Goal: Task Accomplishment & Management: Use online tool/utility

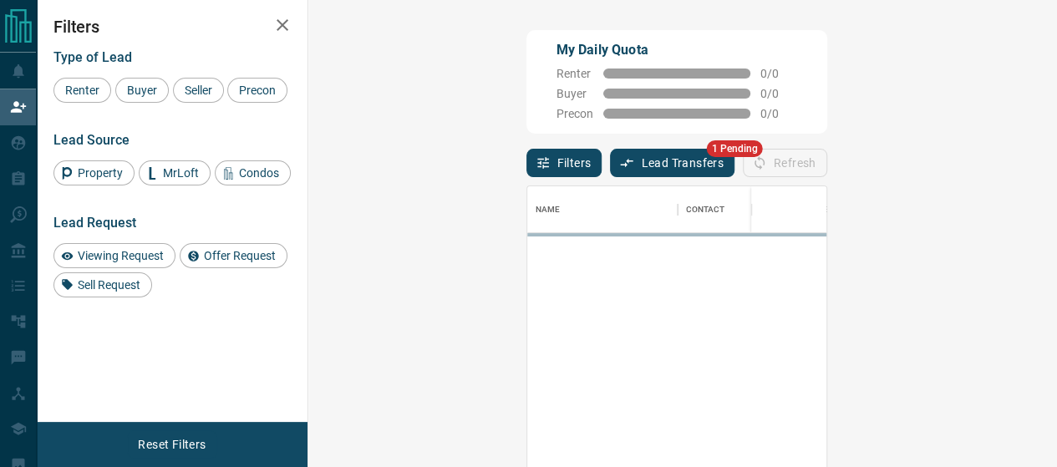
scroll to position [334, 700]
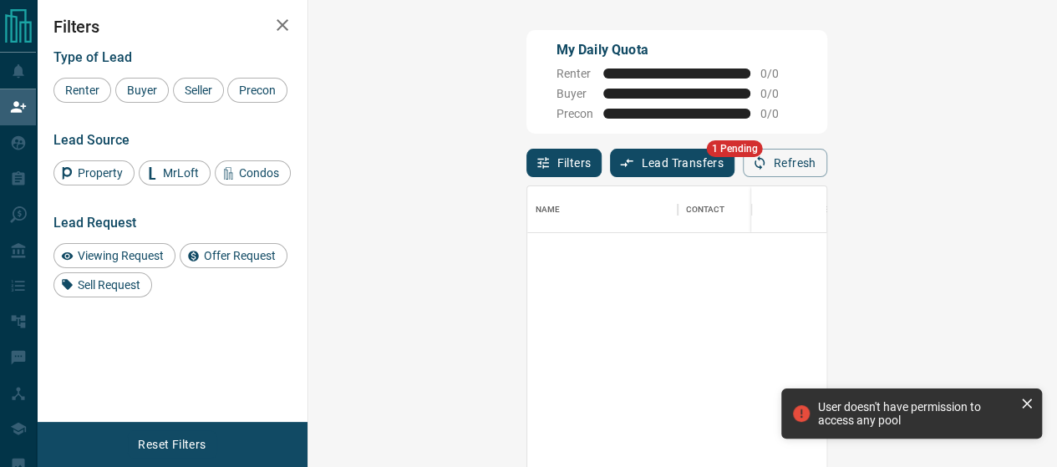
click at [610, 156] on button "Lead Transfers" at bounding box center [672, 163] width 125 height 28
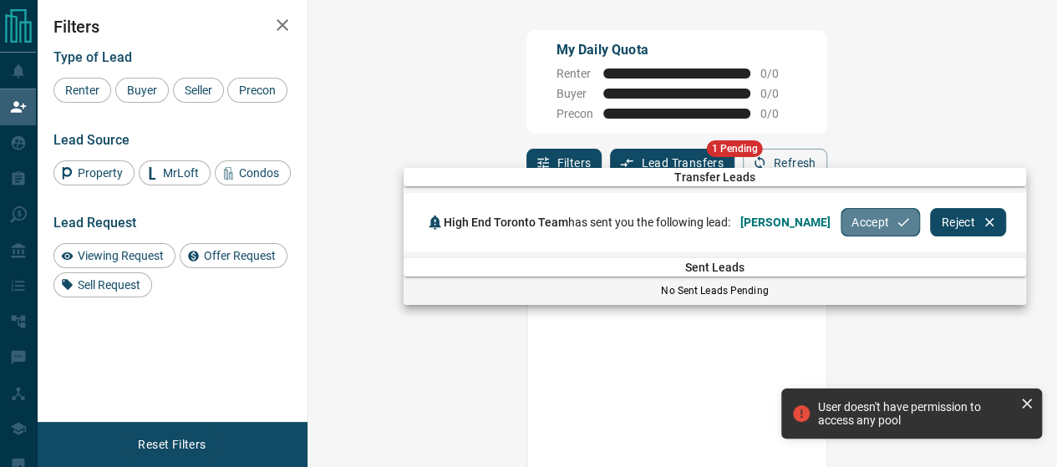
click at [883, 220] on button "Accept" at bounding box center [880, 222] width 79 height 28
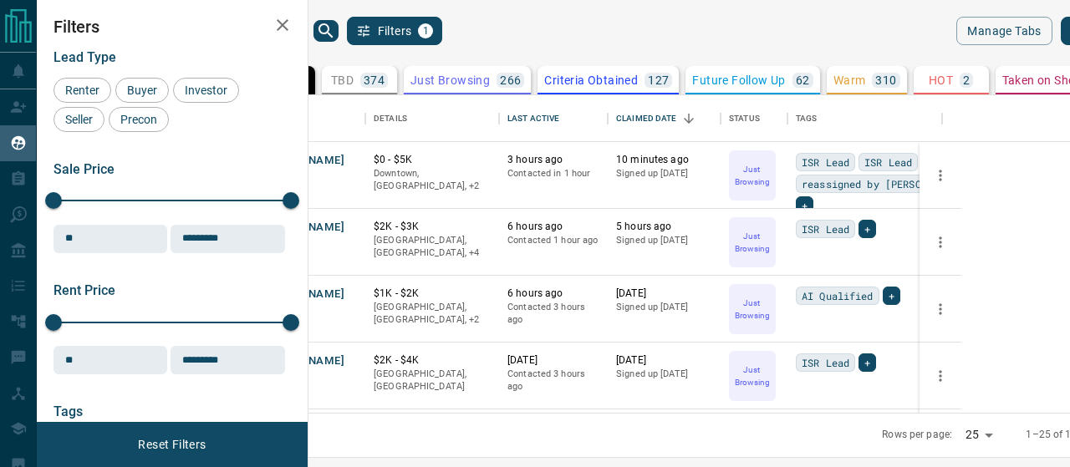
scroll to position [306, 741]
drag, startPoint x: 378, startPoint y: 217, endPoint x: 371, endPoint y: 275, distance: 58.1
click at [371, 275] on div "Jasmine Farthing Renter C $0 - $5K Downtown, Etobicoke, +2 3 hours ago Contacte…" at bounding box center [595, 376] width 694 height 468
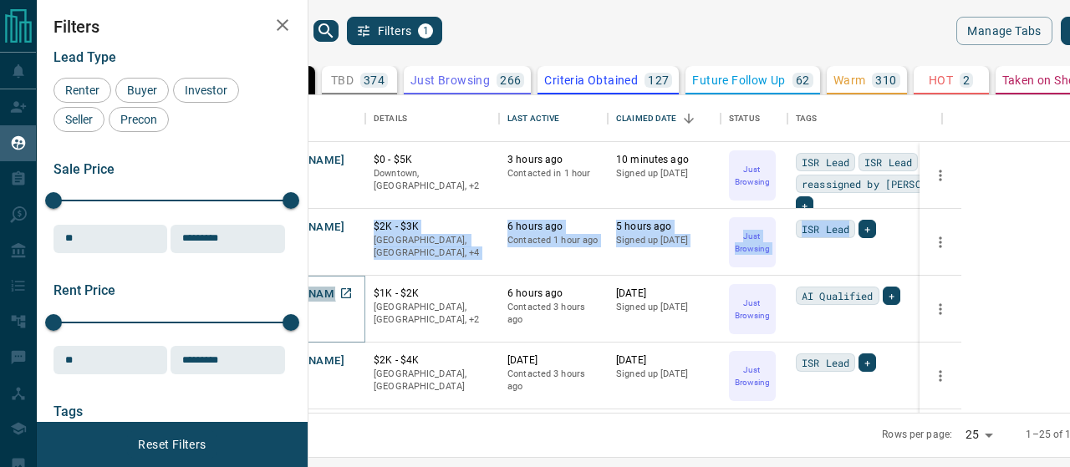
click at [344, 287] on button "Ammar Abulnasr" at bounding box center [301, 295] width 88 height 16
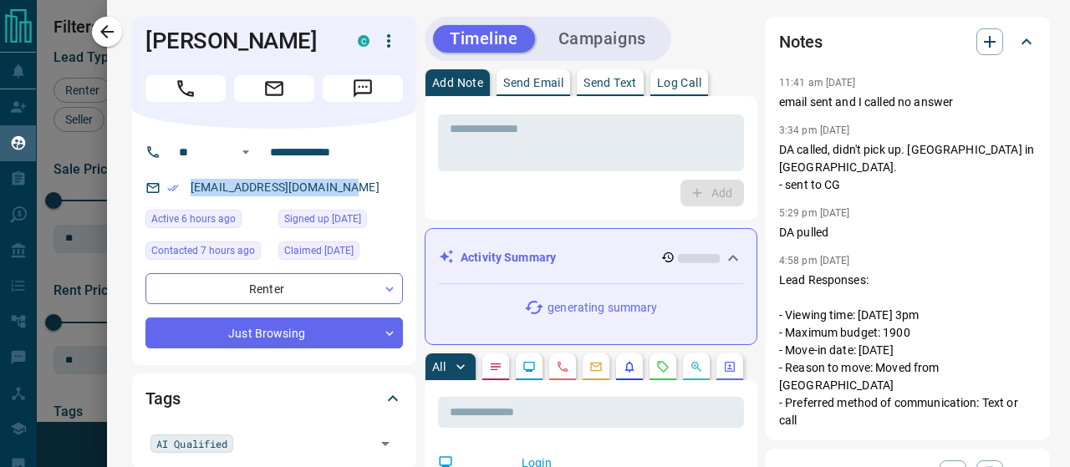
drag, startPoint x: 373, startPoint y: 287, endPoint x: 160, endPoint y: 188, distance: 234.1
click at [160, 188] on div "ammarabulnasr22@gmail.com" at bounding box center [273, 188] width 257 height 28
copy link "ammarabulnasr22@gmail.com"
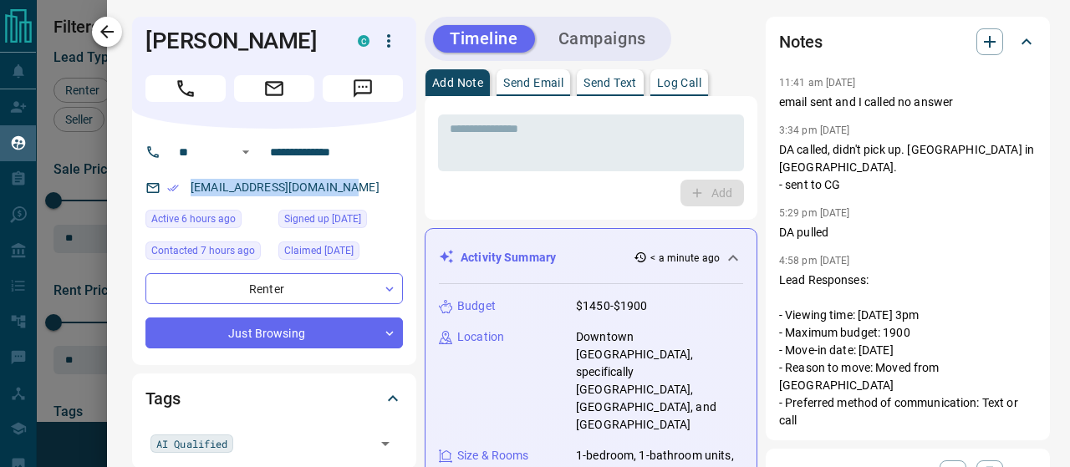
click at [109, 18] on button "button" at bounding box center [107, 32] width 30 height 30
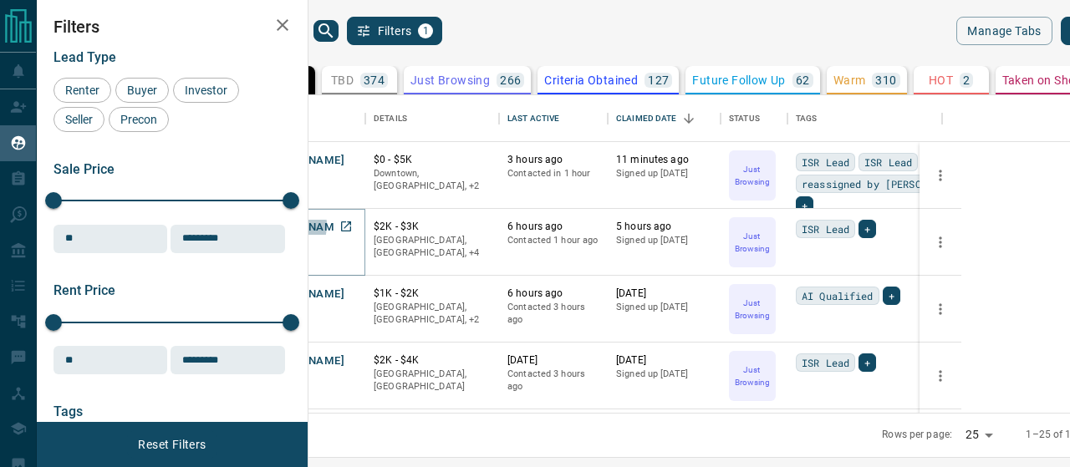
click at [344, 225] on button "Terrance Lee" at bounding box center [301, 228] width 88 height 16
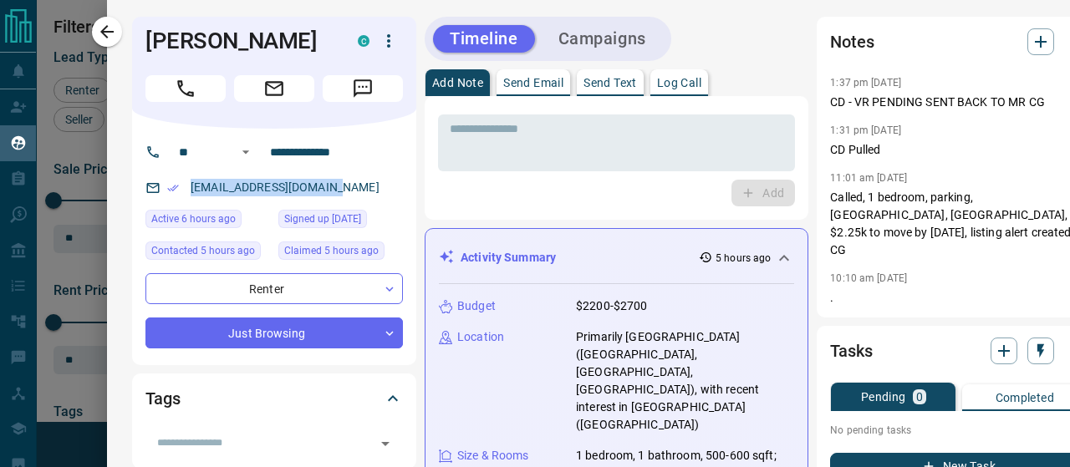
drag, startPoint x: 326, startPoint y: 196, endPoint x: 188, endPoint y: 184, distance: 138.5
click at [188, 184] on p "terrancesflee@gmail.com" at bounding box center [285, 188] width 199 height 28
copy link "terrancesflee@gmail.com"
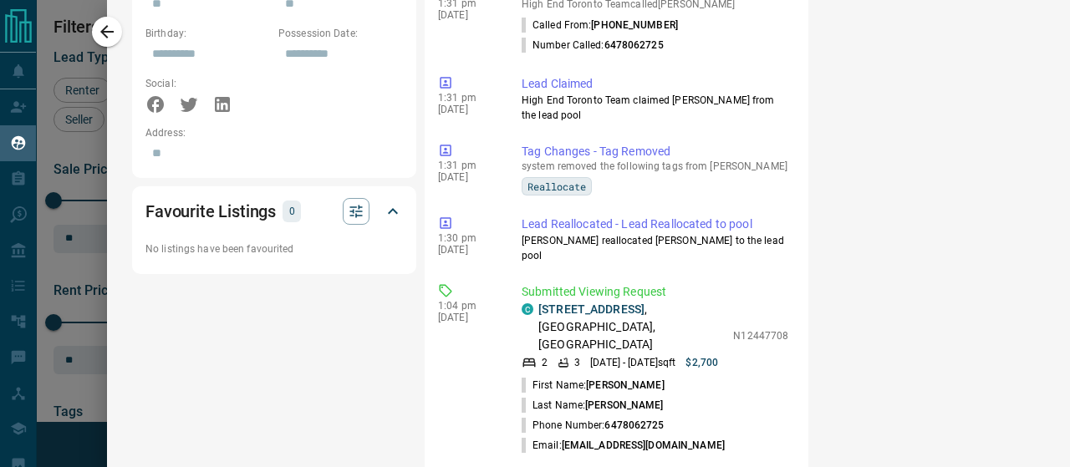
scroll to position [1188, 0]
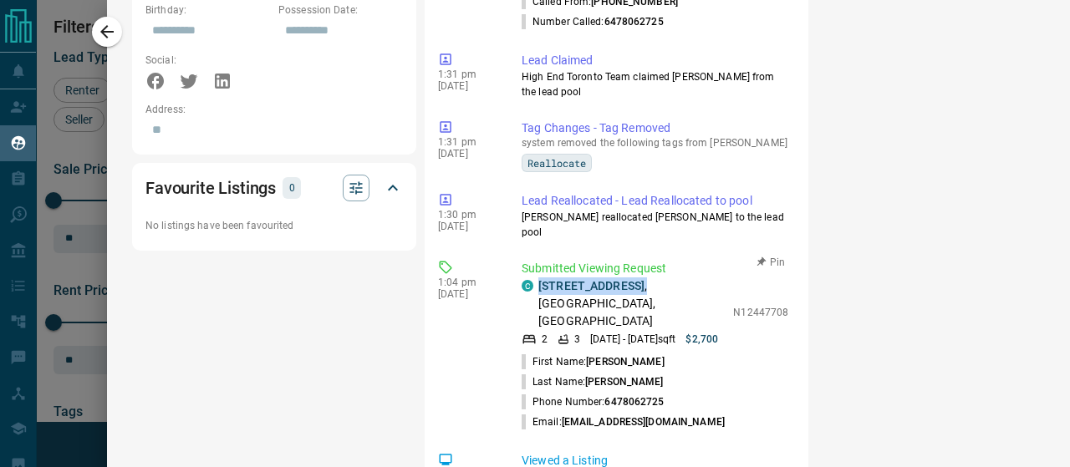
drag, startPoint x: 663, startPoint y: 317, endPoint x: 523, endPoint y: 329, distance: 140.1
click at [523, 329] on div "C 2173 Bur Oak Avenue , Greensborough, Markham" at bounding box center [623, 303] width 203 height 53
copy p "2173 Bur Oak Avenue ,"
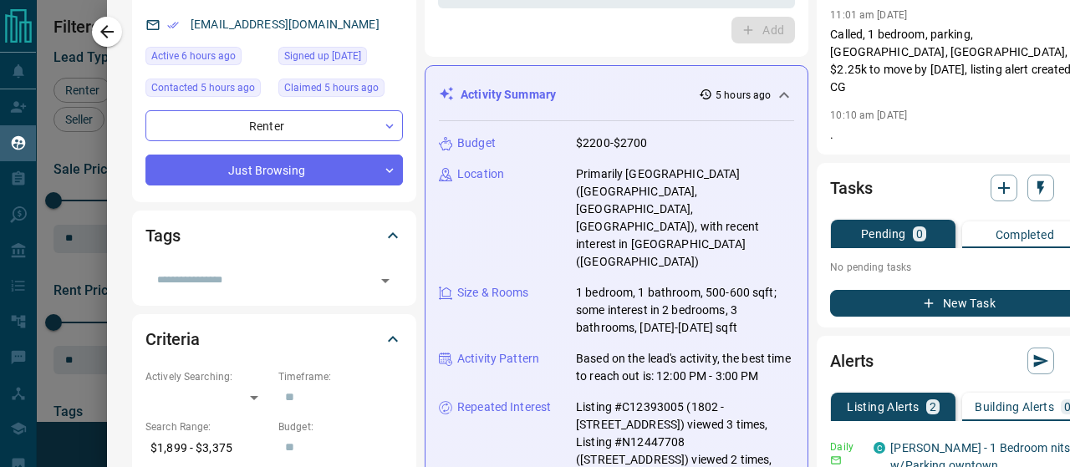
scroll to position [0, 0]
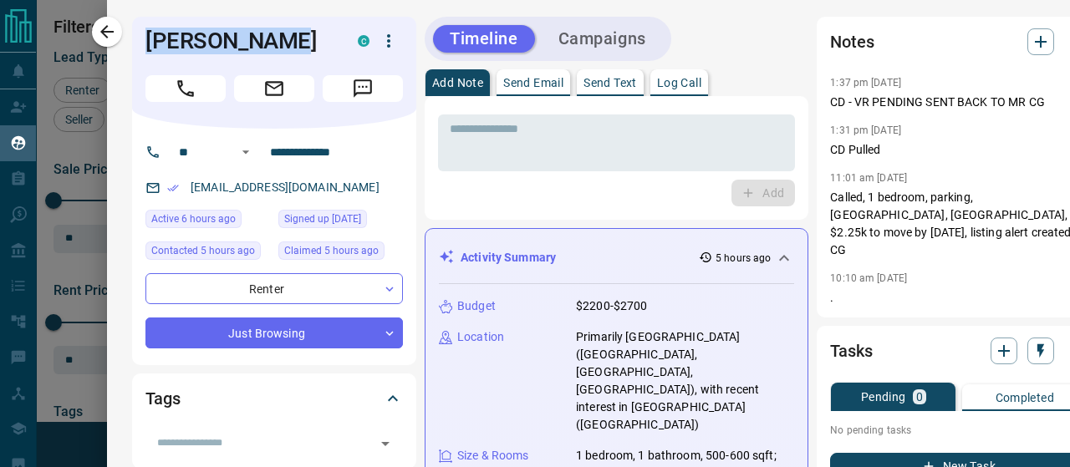
drag, startPoint x: 277, startPoint y: 39, endPoint x: 141, endPoint y: 44, distance: 135.5
click at [141, 44] on div "Terrance Lee C" at bounding box center [274, 73] width 284 height 112
copy h1 "Terrance Lee"
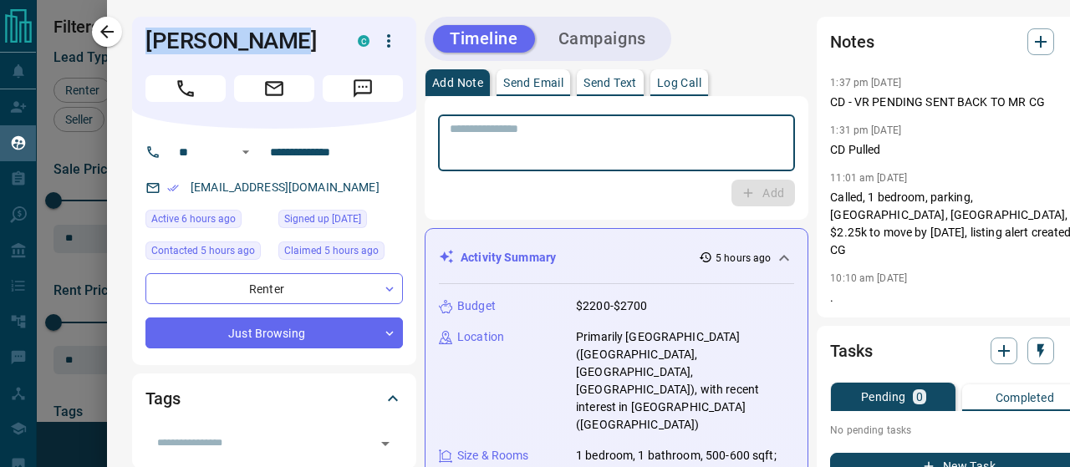
click at [578, 138] on textarea at bounding box center [616, 143] width 333 height 43
click at [689, 77] on p "Log Call" at bounding box center [679, 83] width 44 height 12
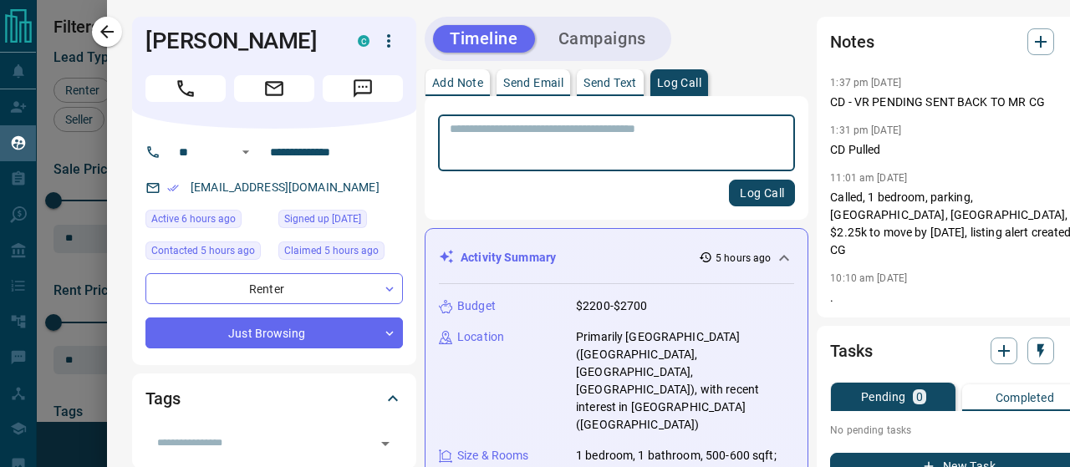
click at [609, 137] on textarea at bounding box center [616, 143] width 333 height 43
type textarea "**********"
click at [748, 193] on button "Log Call" at bounding box center [762, 193] width 66 height 27
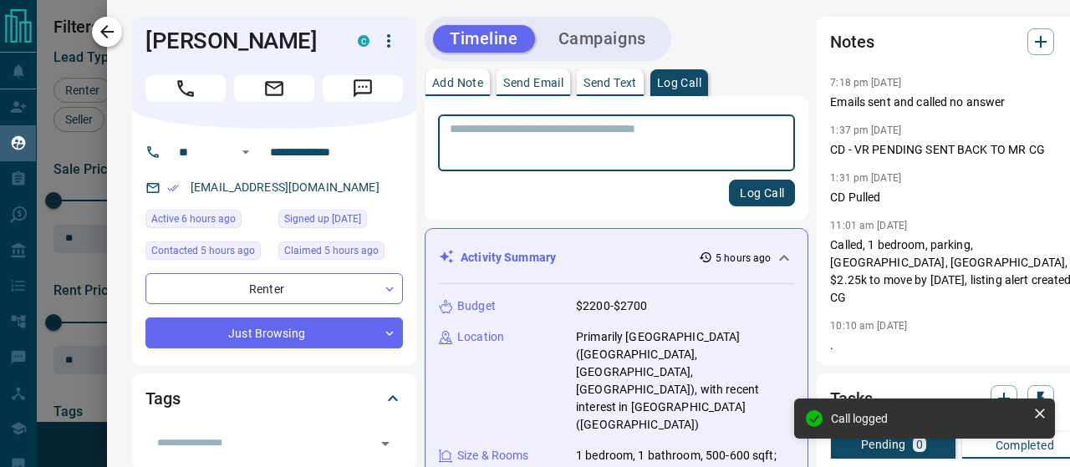
click at [112, 32] on icon "button" at bounding box center [106, 31] width 13 height 13
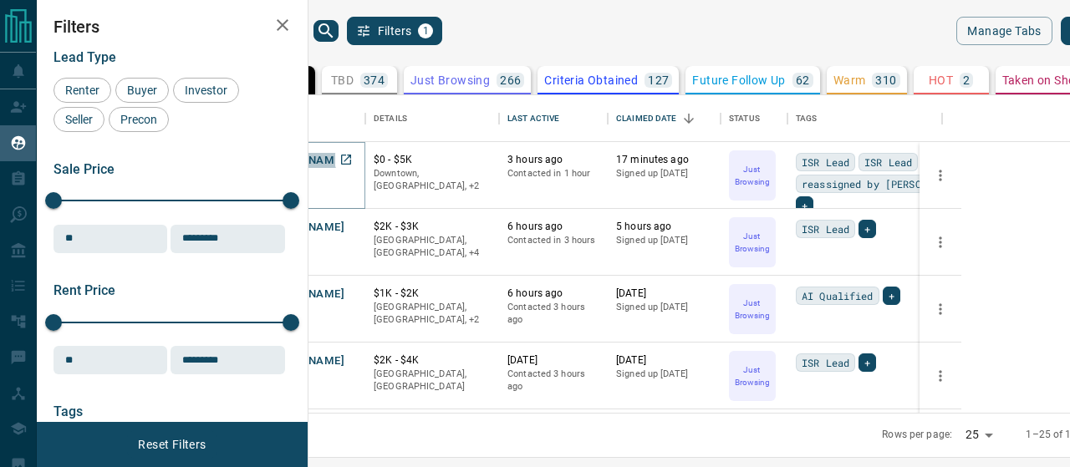
click at [344, 158] on button "[PERSON_NAME]" at bounding box center [301, 161] width 88 height 16
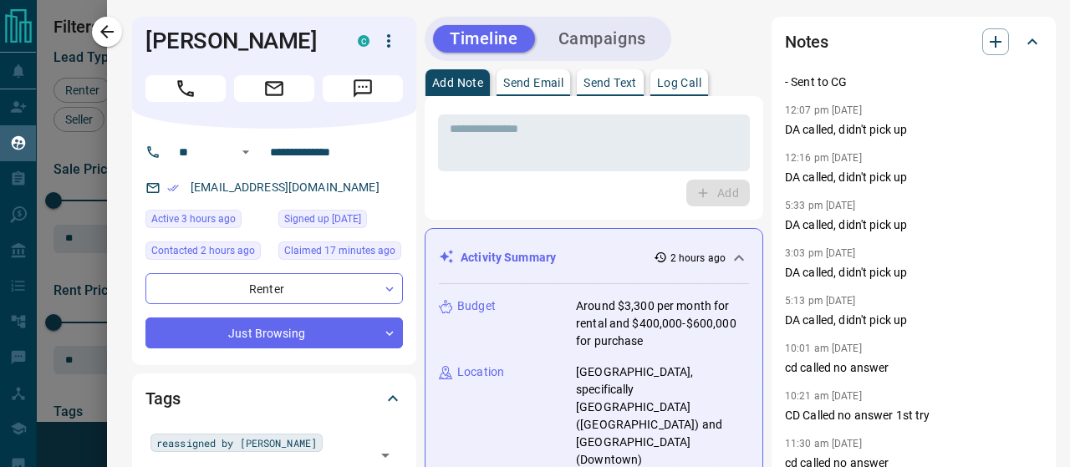
scroll to position [56, 0]
drag, startPoint x: 359, startPoint y: 173, endPoint x: 187, endPoint y: 186, distance: 172.6
click at [187, 186] on div "jasminefarthing@hotmail.com" at bounding box center [273, 188] width 257 height 28
copy link "jasminefarthing@hotmail.com"
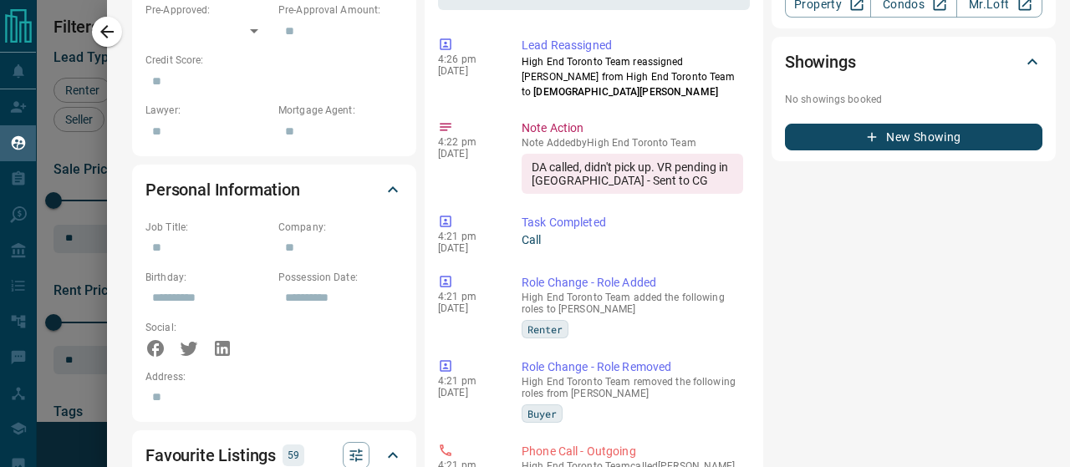
scroll to position [1311, 0]
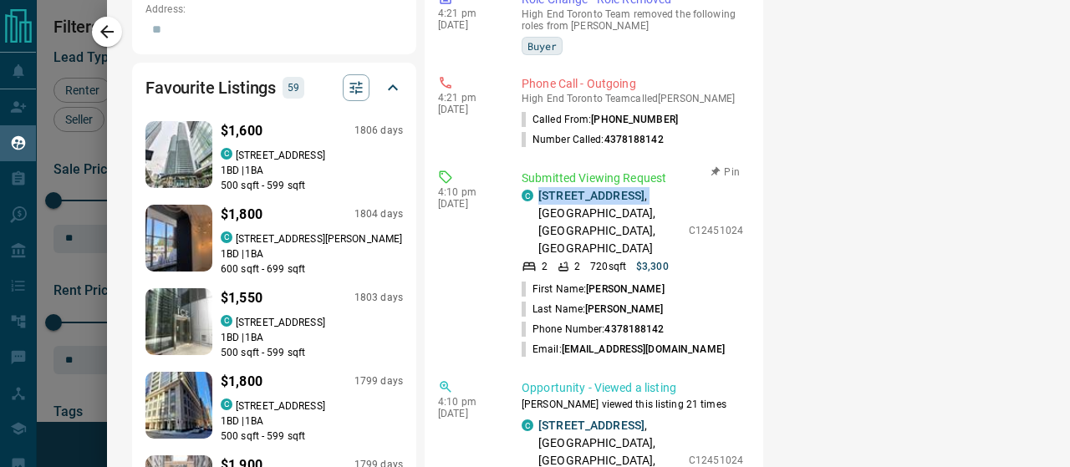
drag, startPoint x: 612, startPoint y: 161, endPoint x: 534, endPoint y: 148, distance: 78.9
click at [534, 187] on div "C 1706 - 19 Western Battery Road , Liberty Village, West End, Toronto" at bounding box center [601, 222] width 159 height 70
copy p "1706 - 19 Western Battery Road ,"
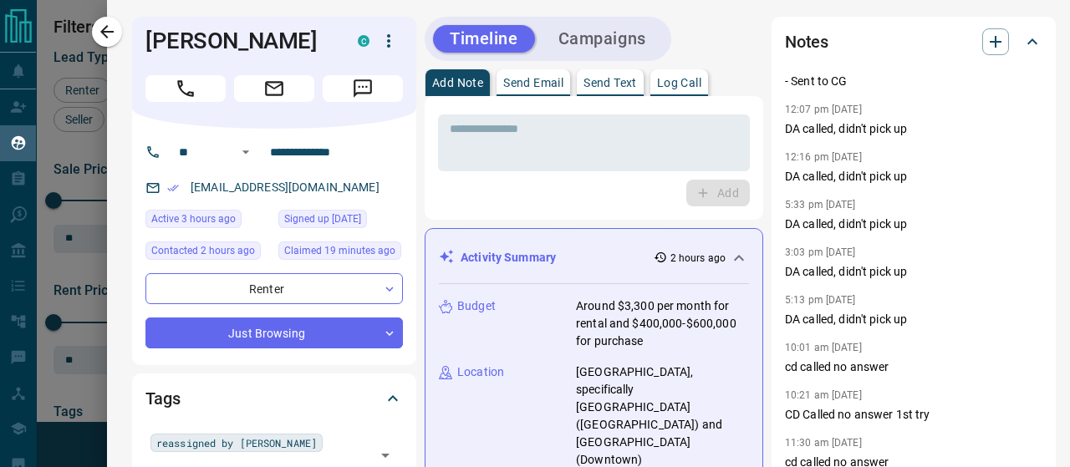
click at [680, 83] on p "Log Call" at bounding box center [679, 83] width 44 height 12
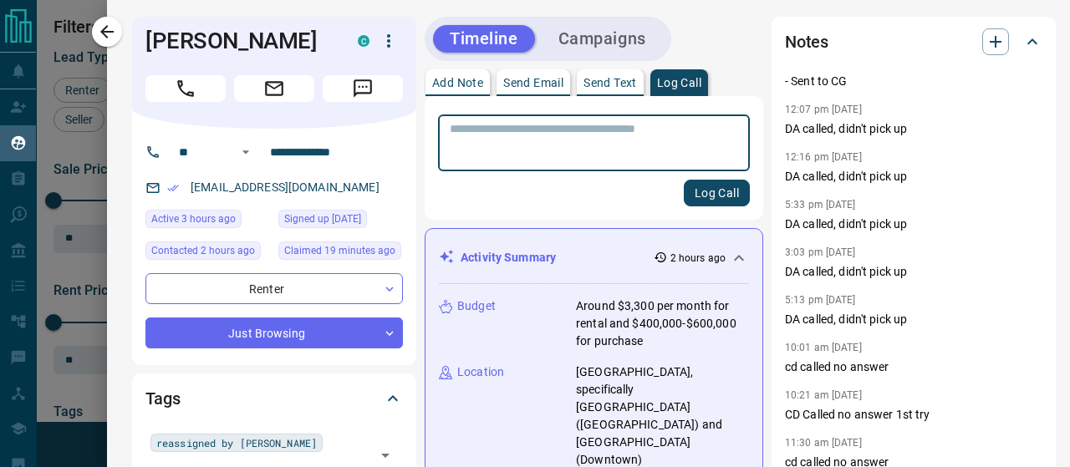
click at [590, 136] on textarea at bounding box center [594, 143] width 288 height 43
type textarea "*"
type textarea "**********"
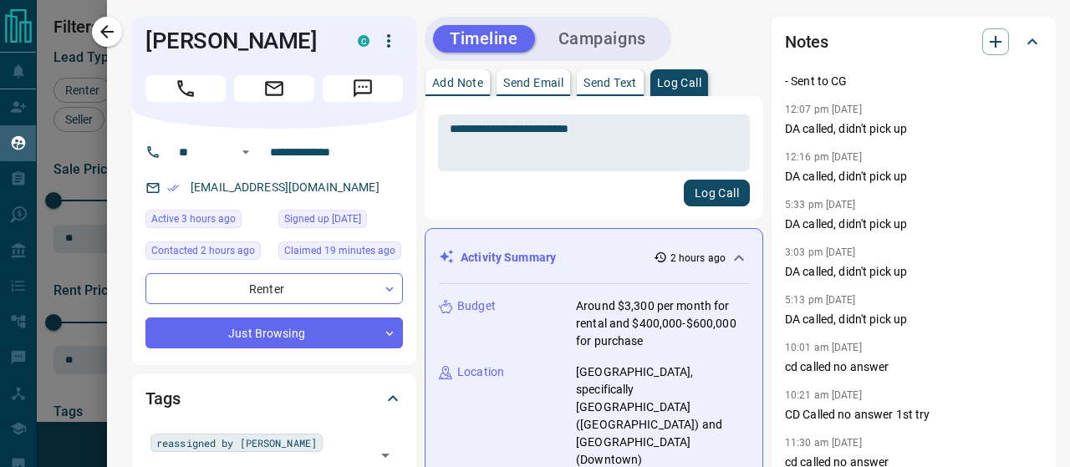
click at [726, 208] on div "**********" at bounding box center [594, 158] width 339 height 124
drag, startPoint x: 314, startPoint y: 44, endPoint x: 105, endPoint y: 14, distance: 211.1
click at [105, 14] on div "**********" at bounding box center [535, 233] width 1070 height 467
copy div "[PERSON_NAME]"
click at [694, 191] on button "Log Call" at bounding box center [717, 193] width 66 height 27
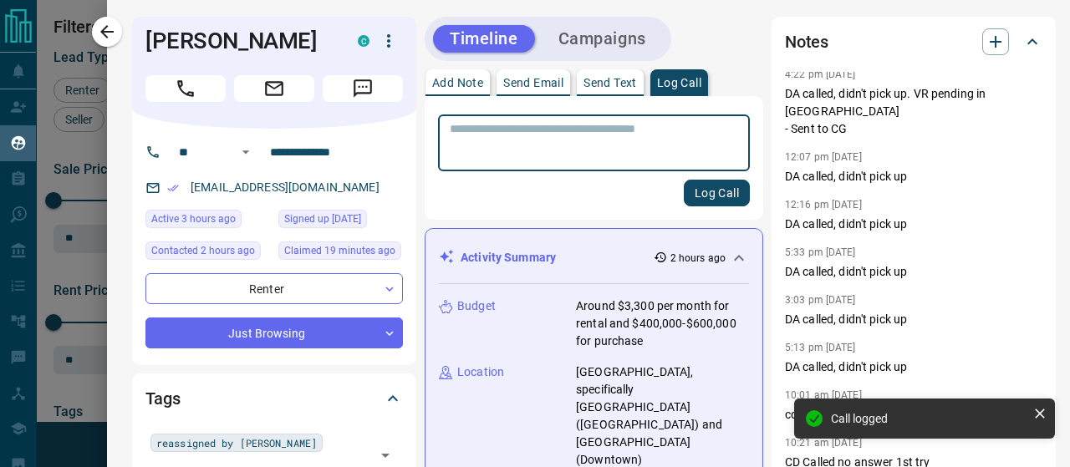
scroll to position [104, 0]
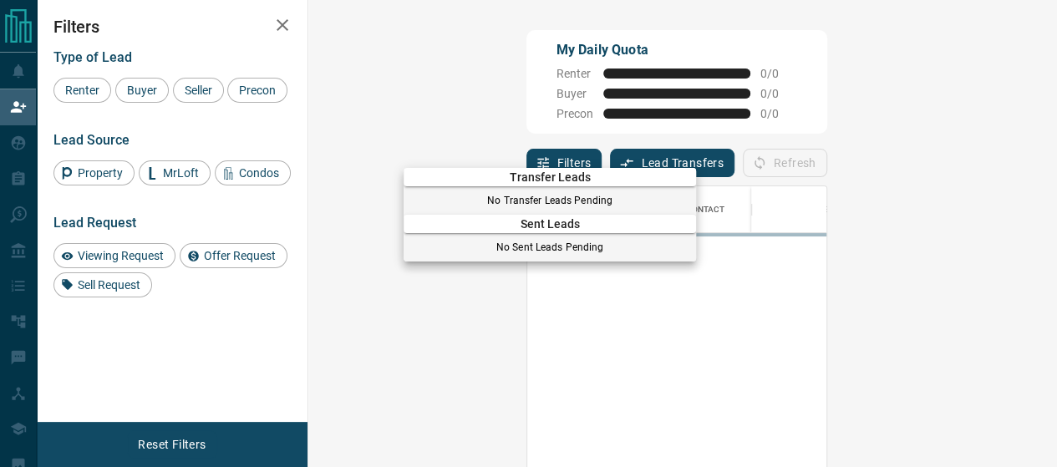
scroll to position [334, 700]
